Goal: Navigation & Orientation: Find specific page/section

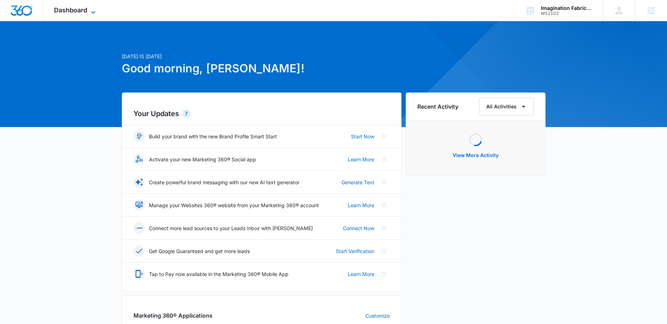
click at [85, 11] on span "Dashboard" at bounding box center [70, 9] width 33 height 7
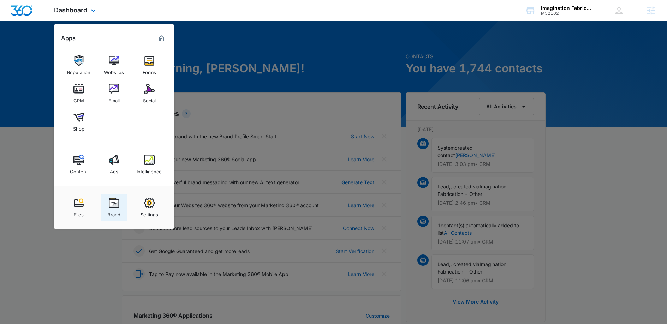
click at [111, 209] on div "Brand" at bounding box center [113, 212] width 13 height 9
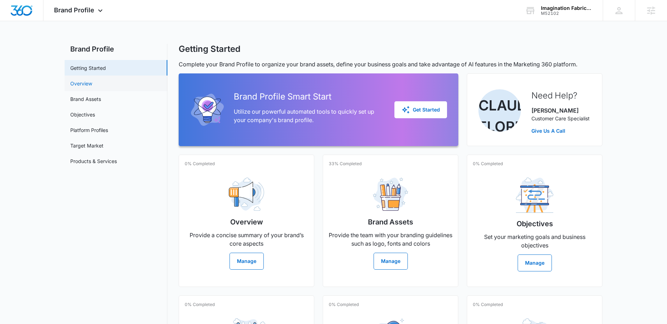
click at [92, 84] on link "Overview" at bounding box center [81, 83] width 22 height 7
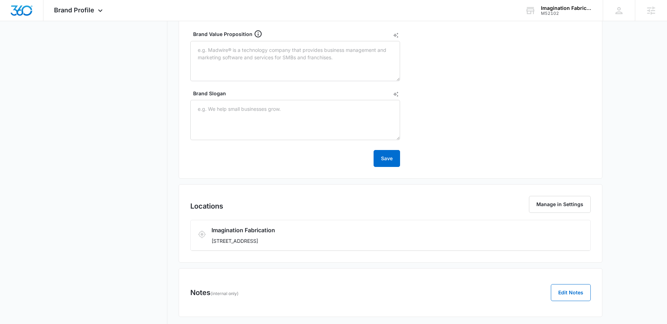
scroll to position [335, 0]
